Goal: Task Accomplishment & Management: Use online tool/utility

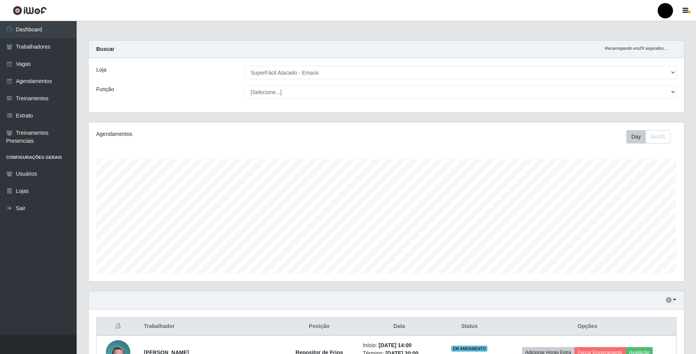
select select "407"
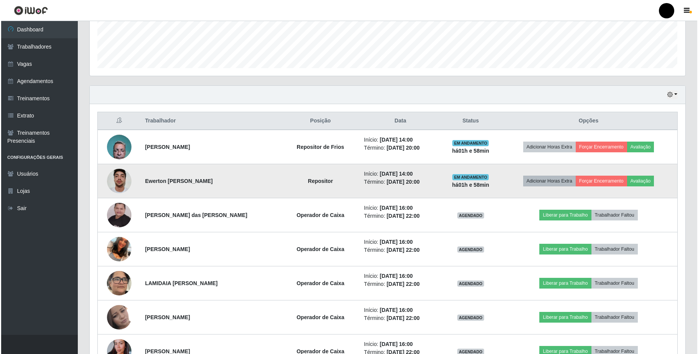
scroll to position [224, 0]
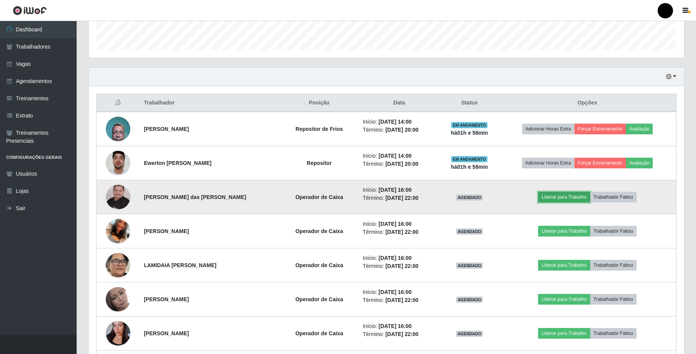
click at [553, 203] on button "Liberar para Trabalho" at bounding box center [564, 197] width 52 height 11
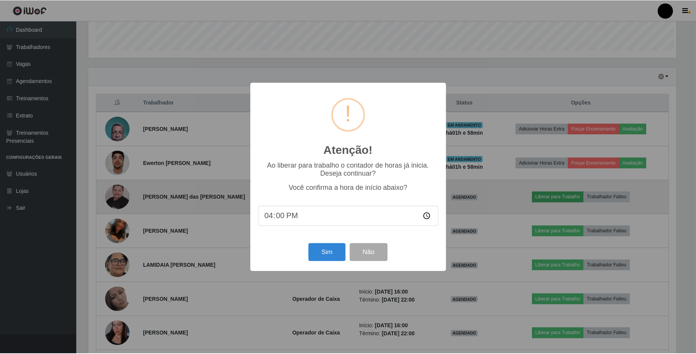
scroll to position [159, 589]
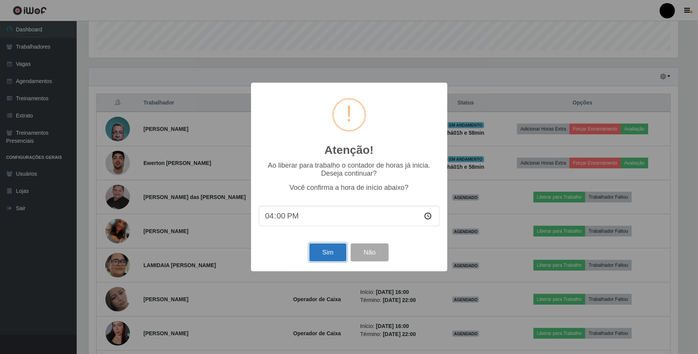
click at [334, 251] on button "Sim" at bounding box center [327, 253] width 37 height 18
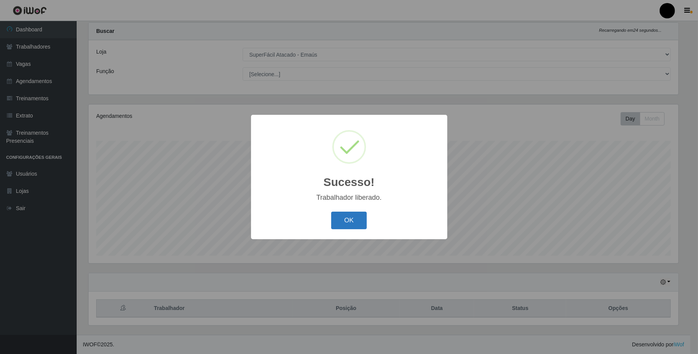
click at [360, 219] on button "OK" at bounding box center [349, 221] width 36 height 18
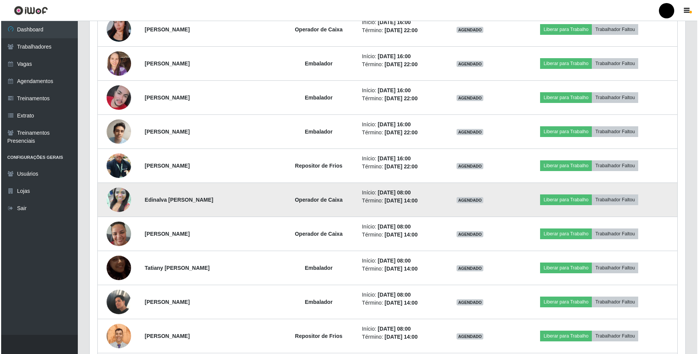
scroll to position [428, 0]
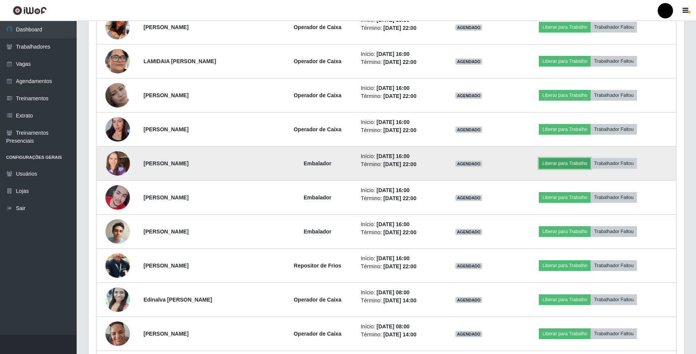
click at [566, 167] on button "Liberar para Trabalho" at bounding box center [565, 163] width 52 height 11
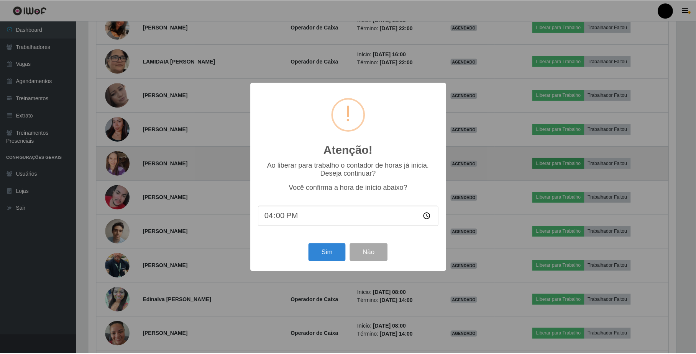
scroll to position [159, 589]
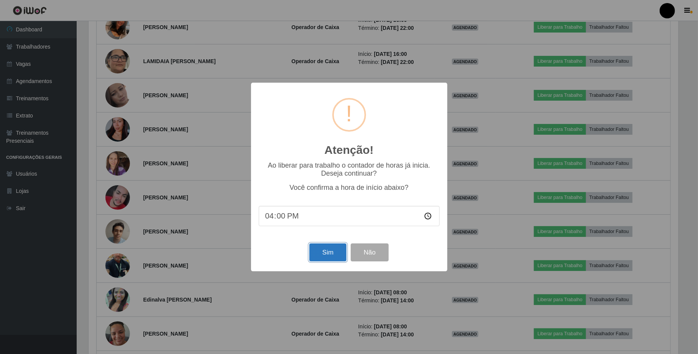
click at [312, 252] on button "Sim" at bounding box center [327, 253] width 37 height 18
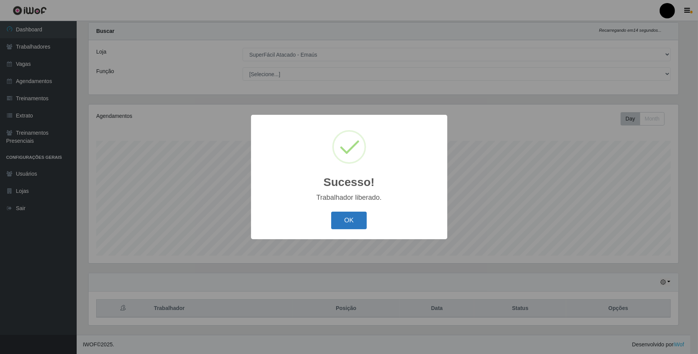
click at [364, 220] on button "OK" at bounding box center [349, 221] width 36 height 18
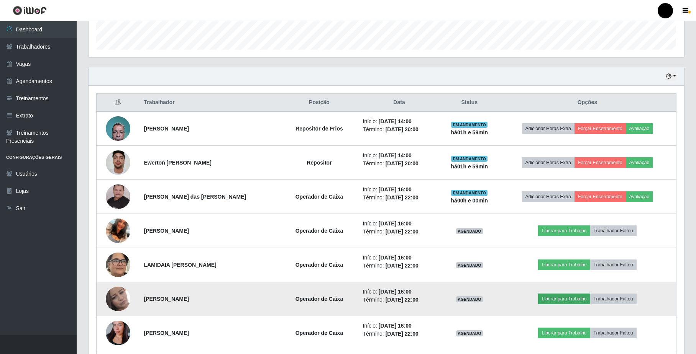
scroll to position [70, 0]
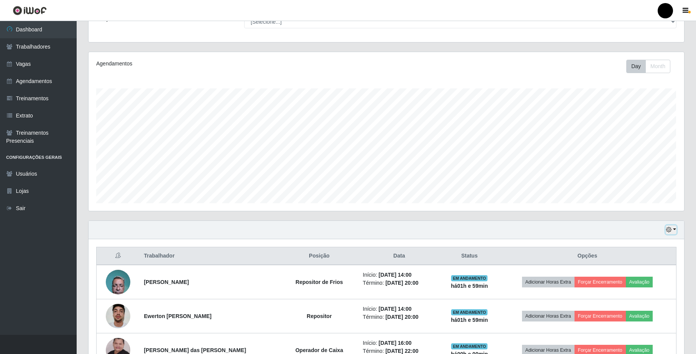
click at [670, 227] on button "button" at bounding box center [671, 230] width 11 height 9
click at [636, 241] on button "Hoje" at bounding box center [646, 244] width 61 height 16
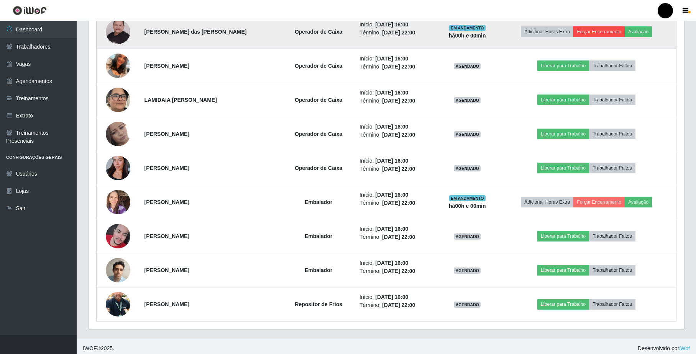
scroll to position [396, 0]
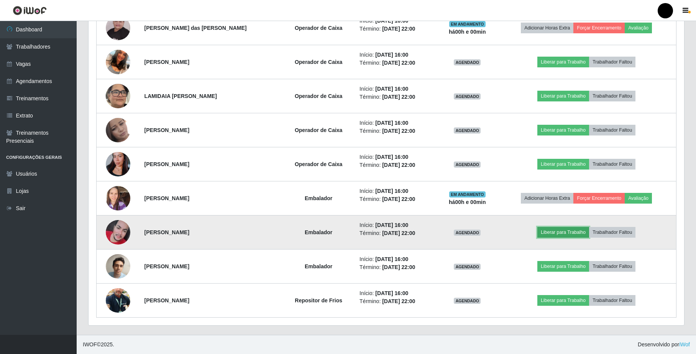
click at [546, 234] on button "Liberar para Trabalho" at bounding box center [563, 232] width 52 height 11
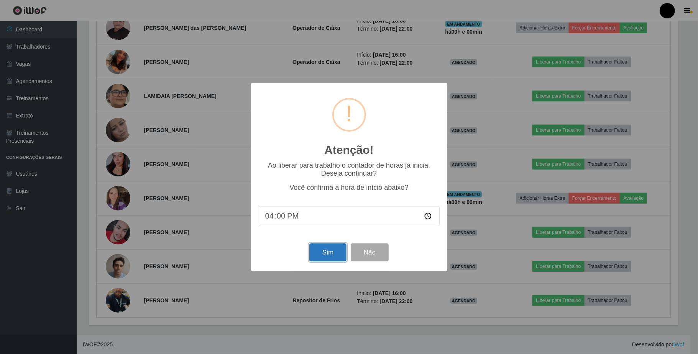
click at [323, 262] on button "Sim" at bounding box center [327, 253] width 37 height 18
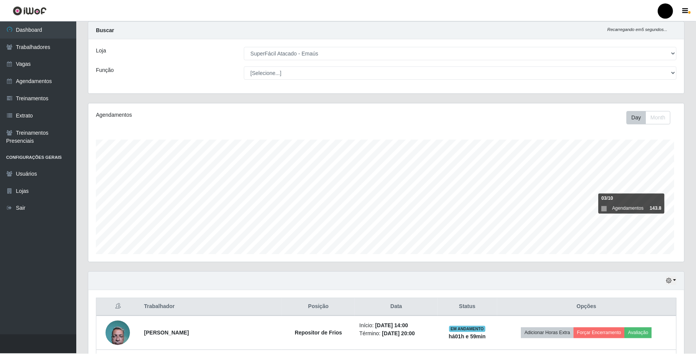
scroll to position [0, 0]
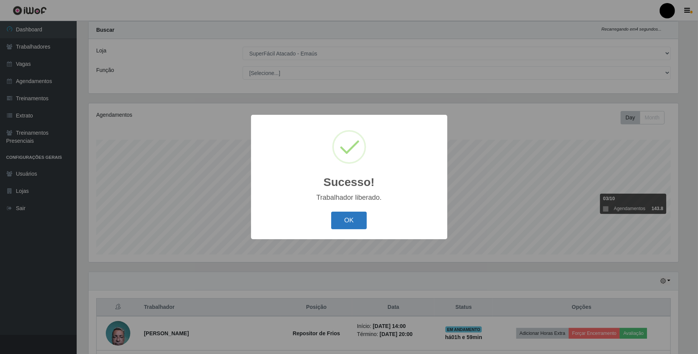
click at [348, 229] on button "OK" at bounding box center [349, 221] width 36 height 18
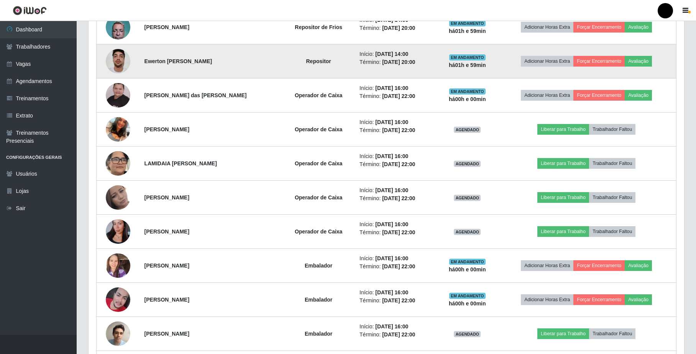
scroll to position [377, 0]
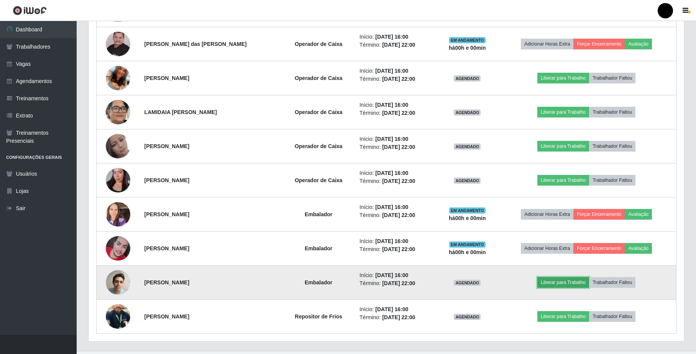
click at [558, 287] on button "Liberar para Trabalho" at bounding box center [563, 282] width 52 height 11
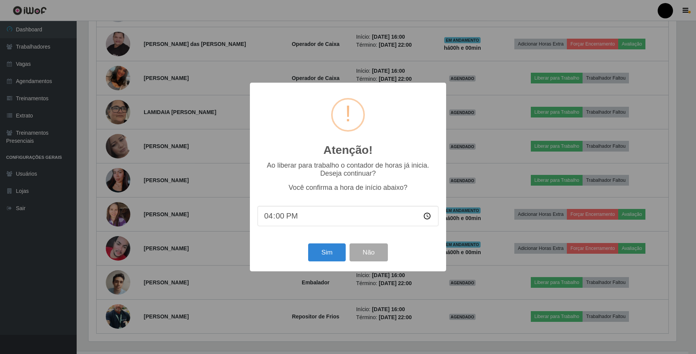
scroll to position [159, 589]
click at [327, 254] on button "Sim" at bounding box center [327, 253] width 37 height 18
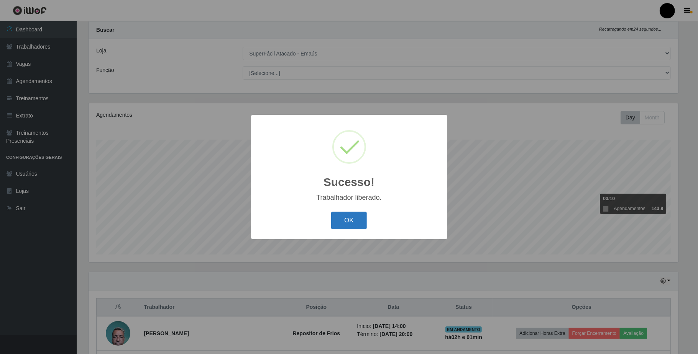
click at [336, 225] on button "OK" at bounding box center [349, 221] width 36 height 18
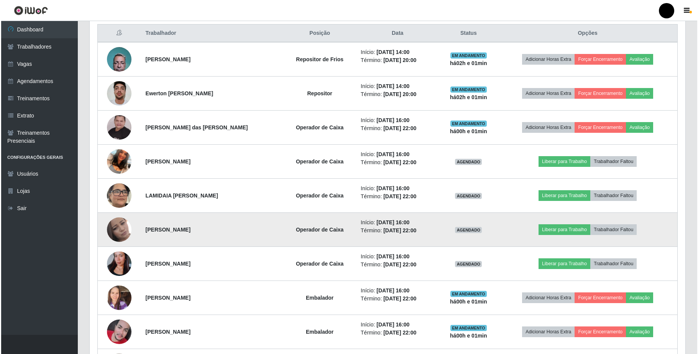
scroll to position [345, 0]
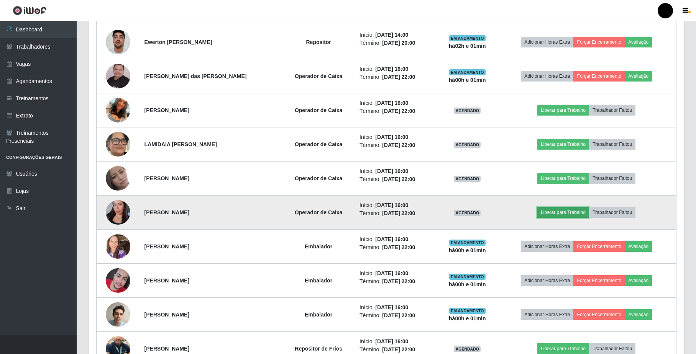
click at [564, 213] on button "Liberar para Trabalho" at bounding box center [563, 212] width 52 height 11
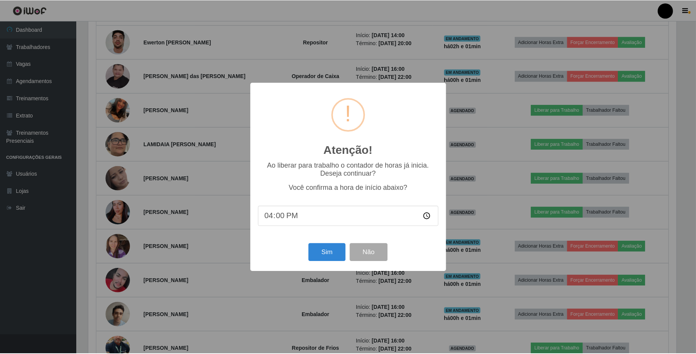
scroll to position [159, 589]
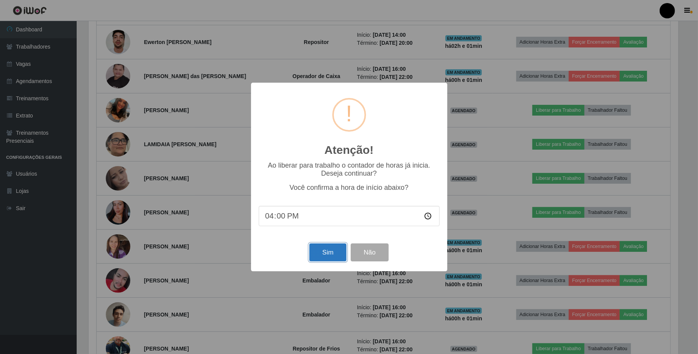
click at [322, 256] on button "Sim" at bounding box center [327, 253] width 37 height 18
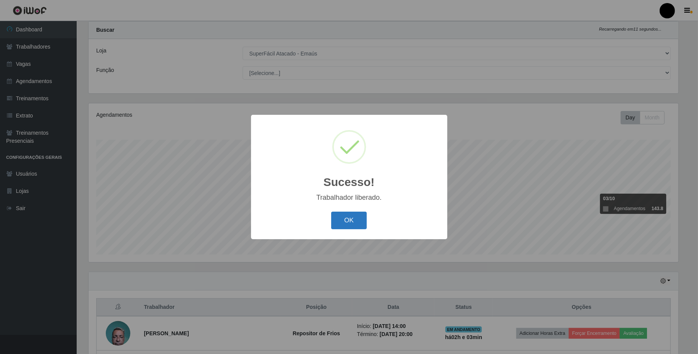
click at [351, 217] on button "OK" at bounding box center [349, 221] width 36 height 18
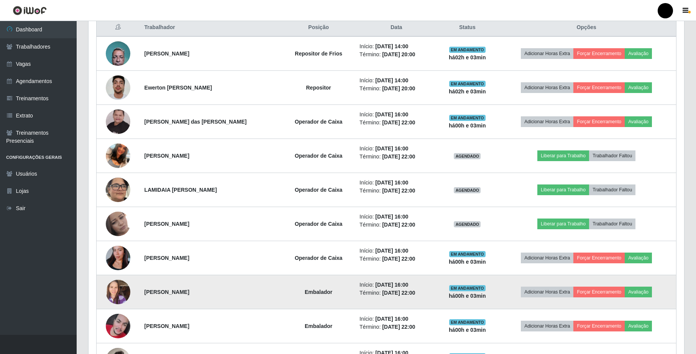
scroll to position [293, 0]
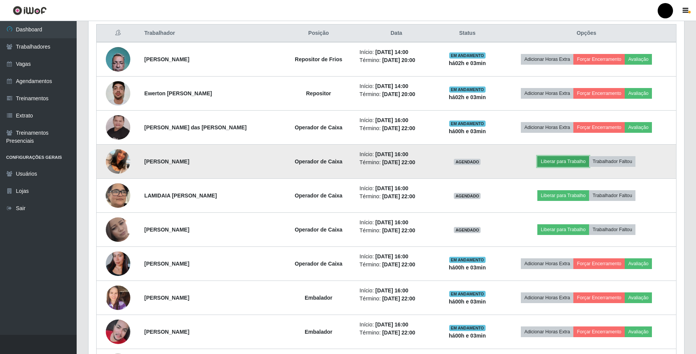
click at [561, 164] on button "Liberar para Trabalho" at bounding box center [563, 161] width 52 height 11
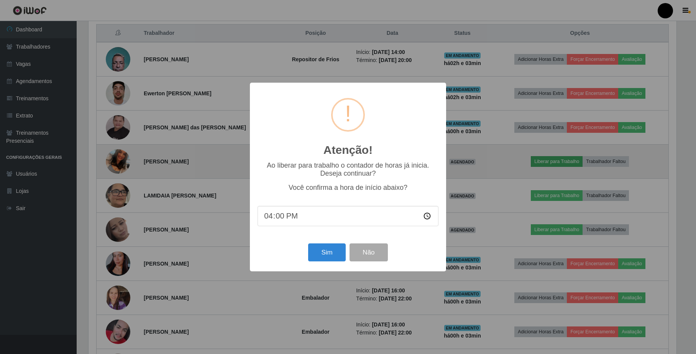
scroll to position [159, 589]
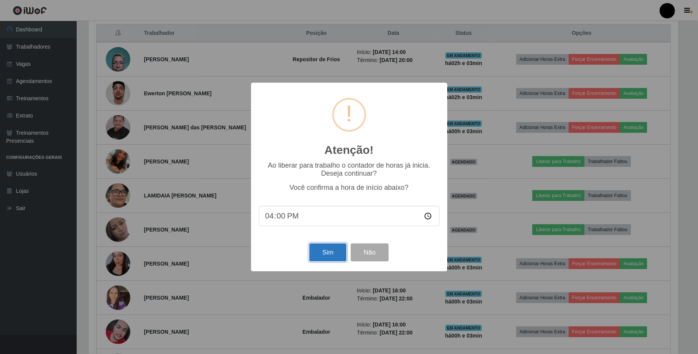
click at [336, 249] on button "Sim" at bounding box center [327, 253] width 37 height 18
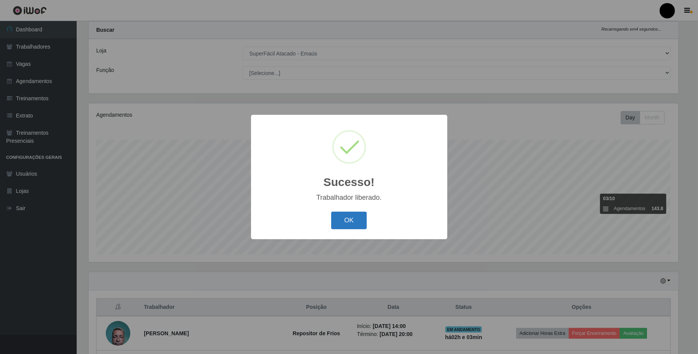
click at [358, 218] on button "OK" at bounding box center [349, 221] width 36 height 18
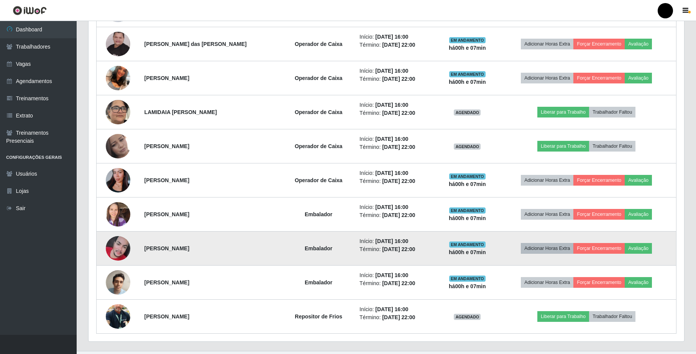
scroll to position [326, 0]
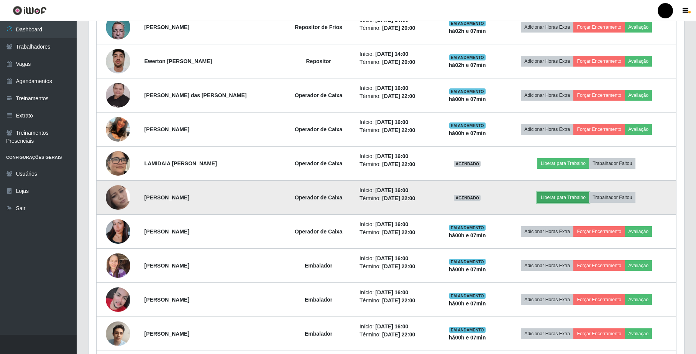
click at [558, 197] on button "Liberar para Trabalho" at bounding box center [563, 197] width 52 height 11
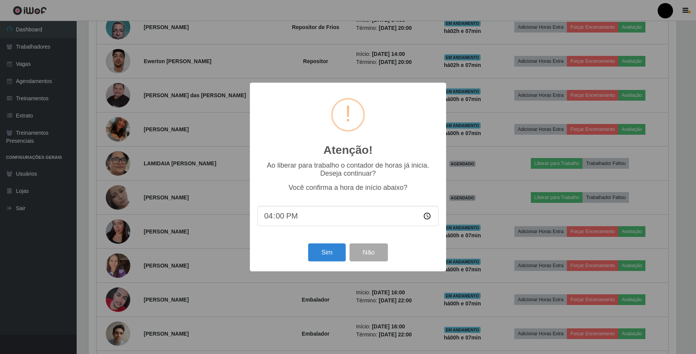
scroll to position [159, 589]
click at [326, 248] on button "Sim" at bounding box center [327, 253] width 37 height 18
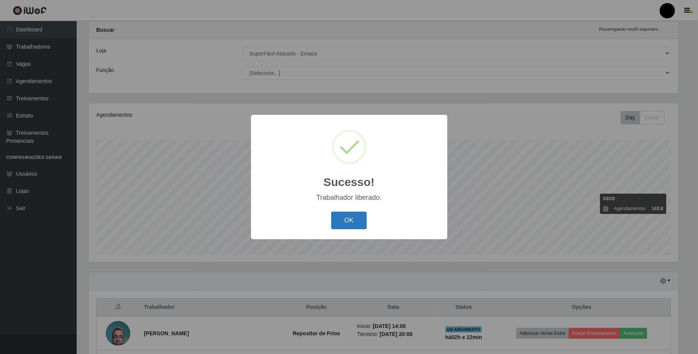
click at [356, 230] on button "OK" at bounding box center [349, 221] width 36 height 18
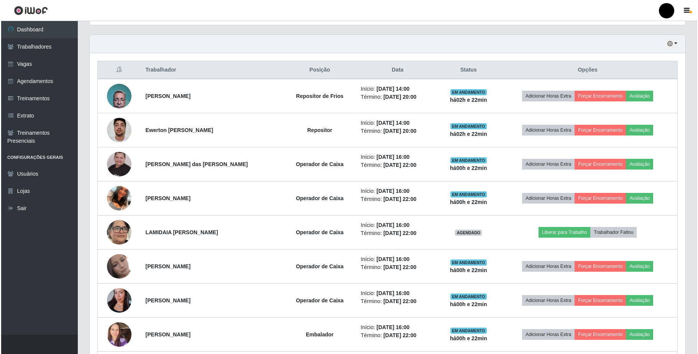
scroll to position [275, 0]
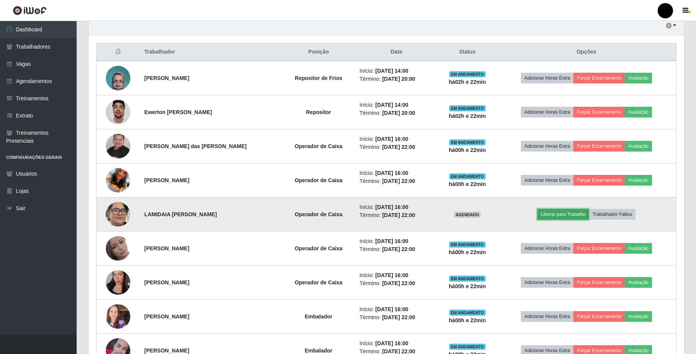
click at [581, 220] on button "Liberar para Trabalho" at bounding box center [563, 214] width 52 height 11
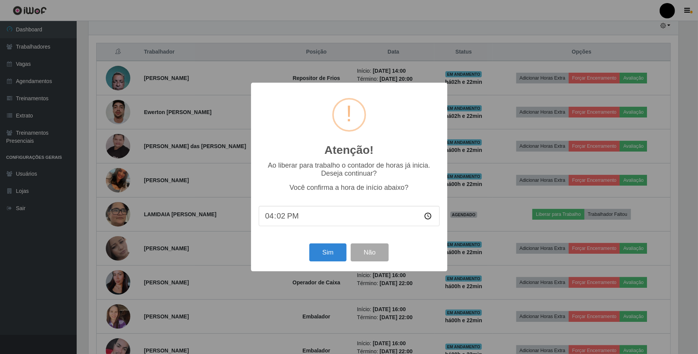
type input "16:25"
click at [333, 258] on button "Sim" at bounding box center [327, 253] width 37 height 18
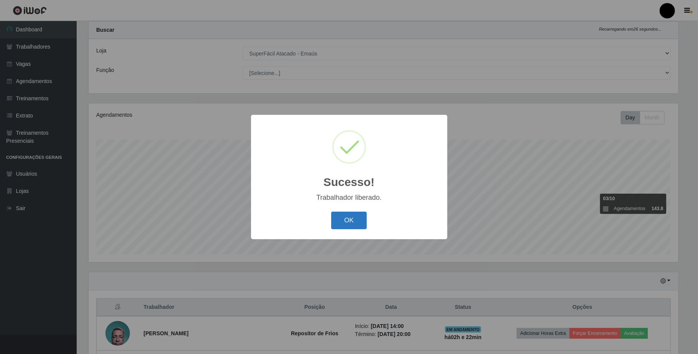
click at [362, 229] on button "OK" at bounding box center [349, 221] width 36 height 18
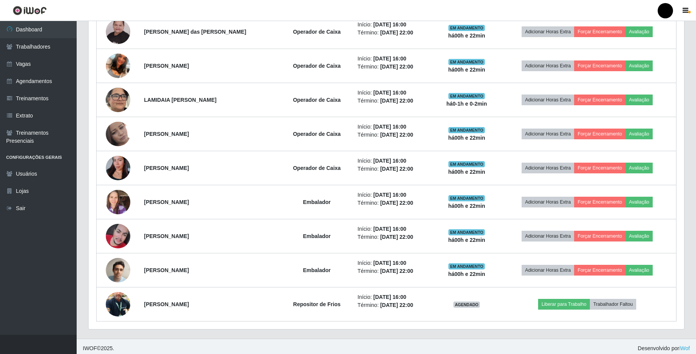
scroll to position [396, 0]
